Goal: Register for event/course

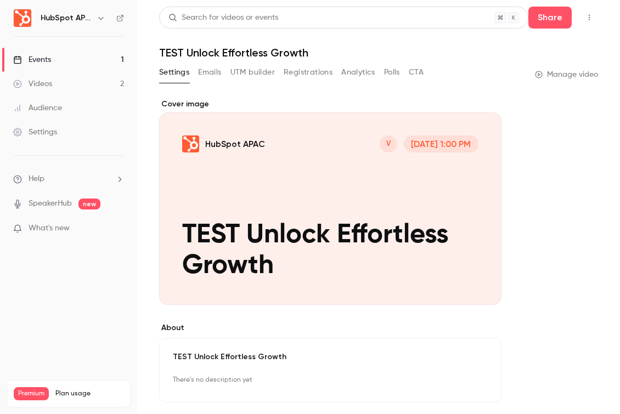
click at [99, 89] on link "Videos 2" at bounding box center [68, 84] width 137 height 24
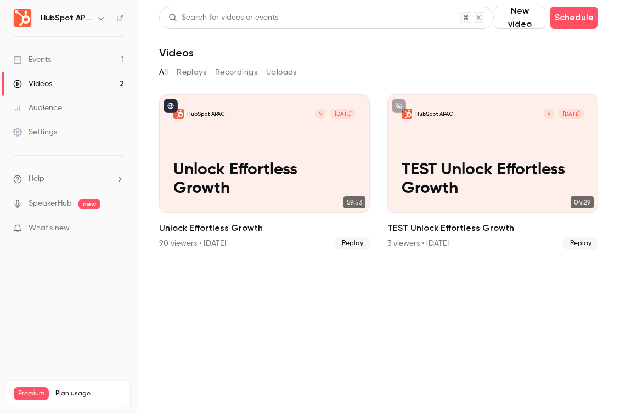
click at [53, 63] on link "Events 1" at bounding box center [68, 60] width 137 height 24
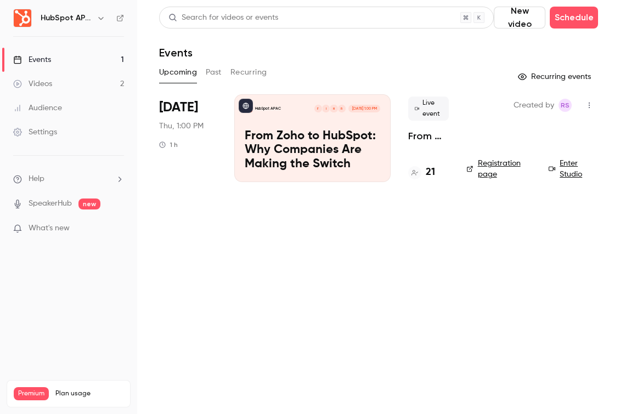
click at [324, 164] on p "From Zoho to HubSpot: Why Companies Are Making the Switch" at bounding box center [313, 151] width 136 height 42
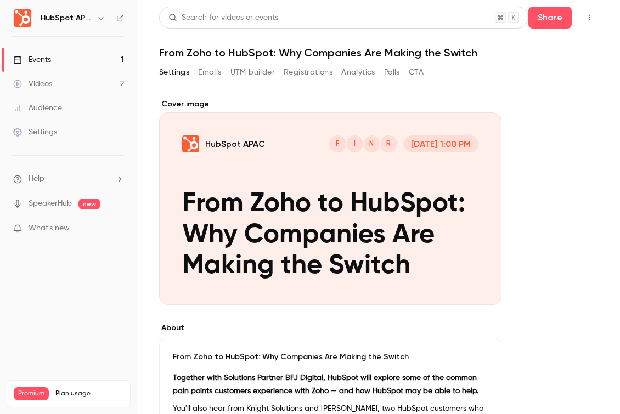
click at [593, 25] on button "button" at bounding box center [590, 18] width 18 height 18
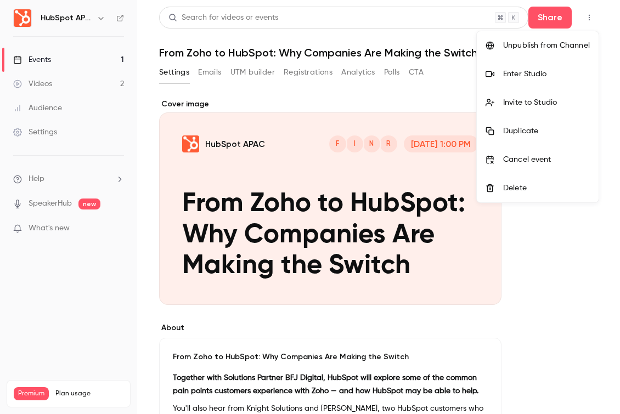
click at [560, 70] on div "Enter Studio" at bounding box center [546, 74] width 87 height 11
